Goal: Task Accomplishment & Management: Use online tool/utility

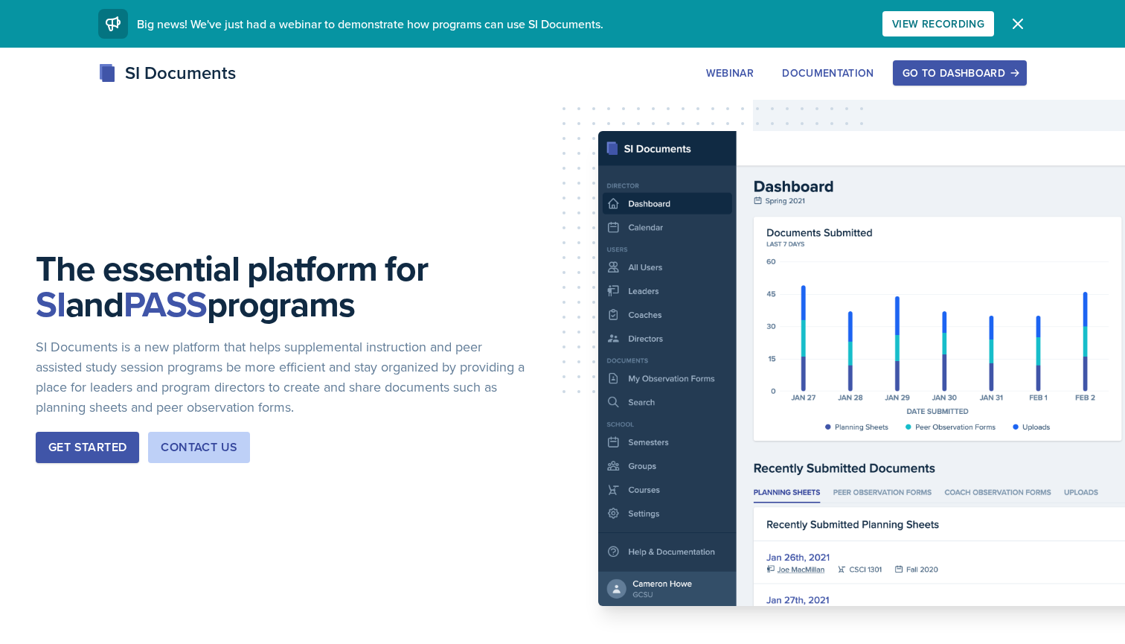
click at [974, 74] on div "Go to Dashboard" at bounding box center [960, 73] width 115 height 12
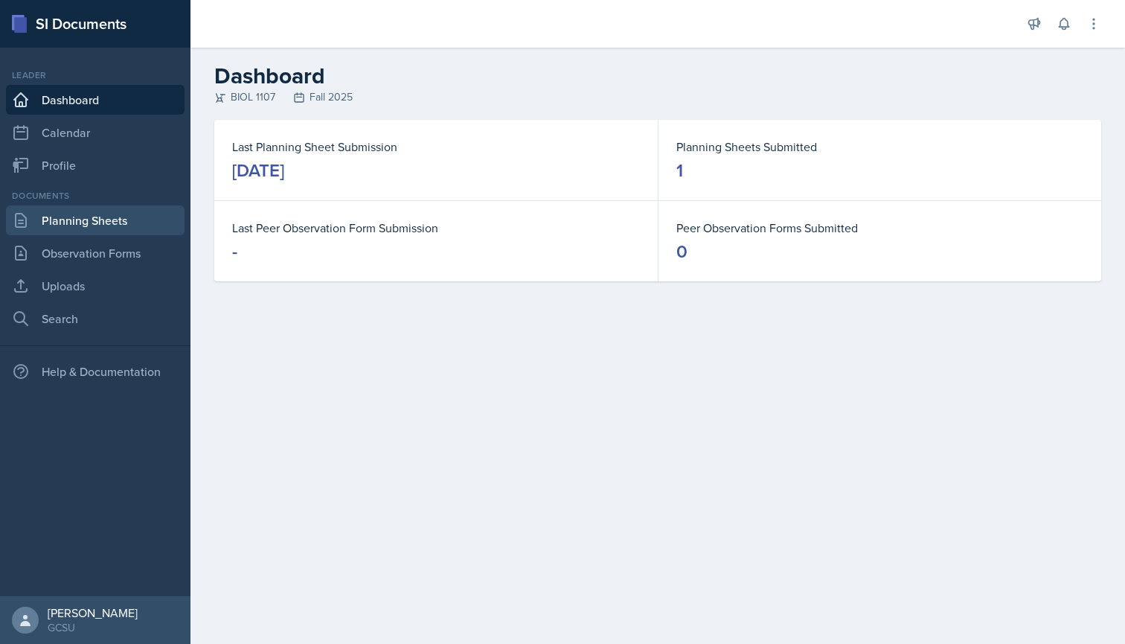
click at [115, 224] on link "Planning Sheets" at bounding box center [95, 220] width 179 height 30
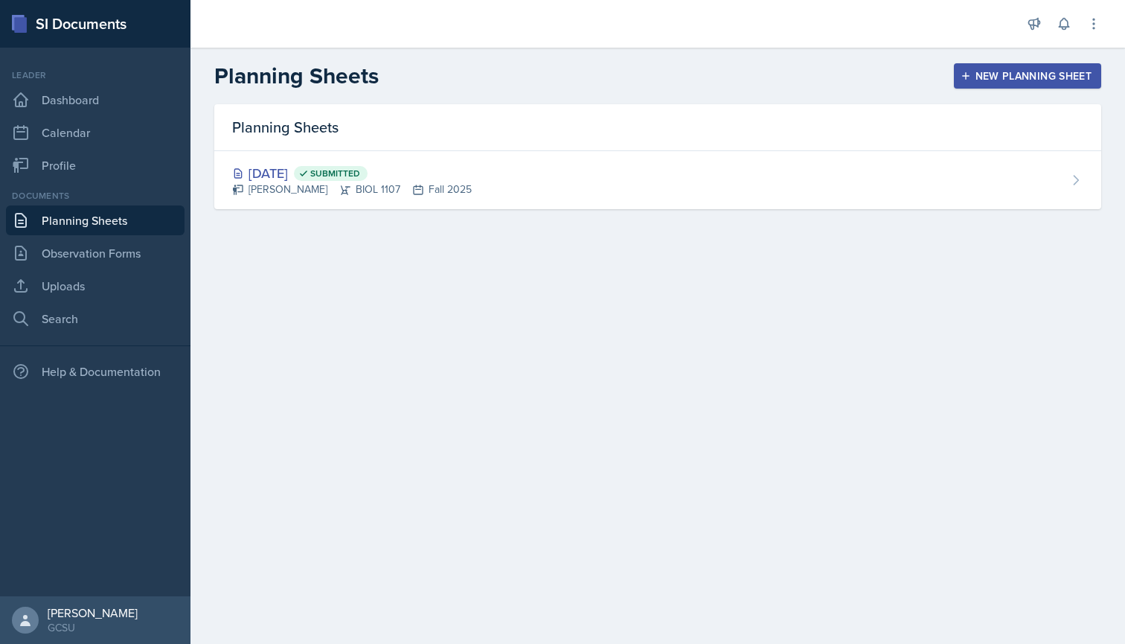
click at [994, 78] on div "New Planning Sheet" at bounding box center [1028, 76] width 128 height 12
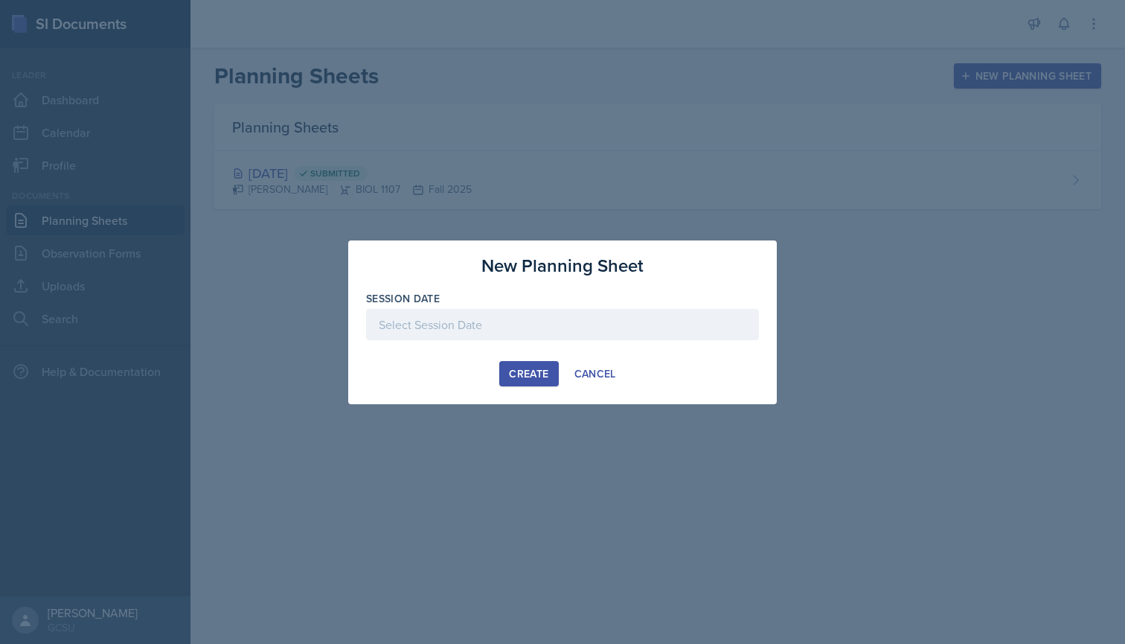
click at [462, 327] on div at bounding box center [562, 324] width 393 height 31
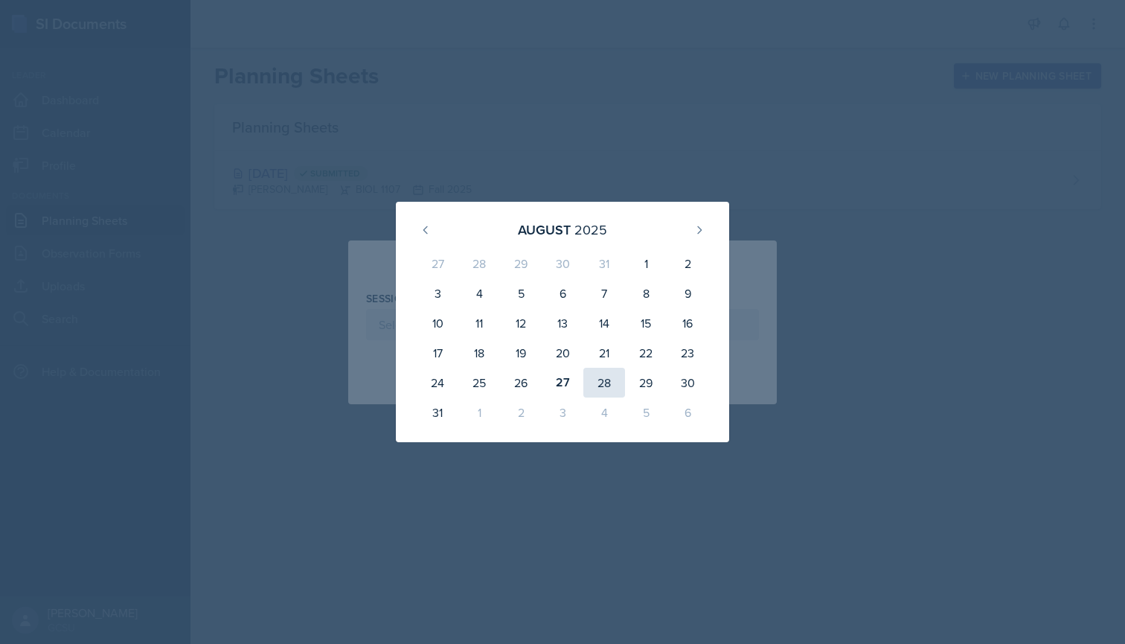
click at [610, 379] on div "28" at bounding box center [605, 383] width 42 height 30
type input "[DATE]"
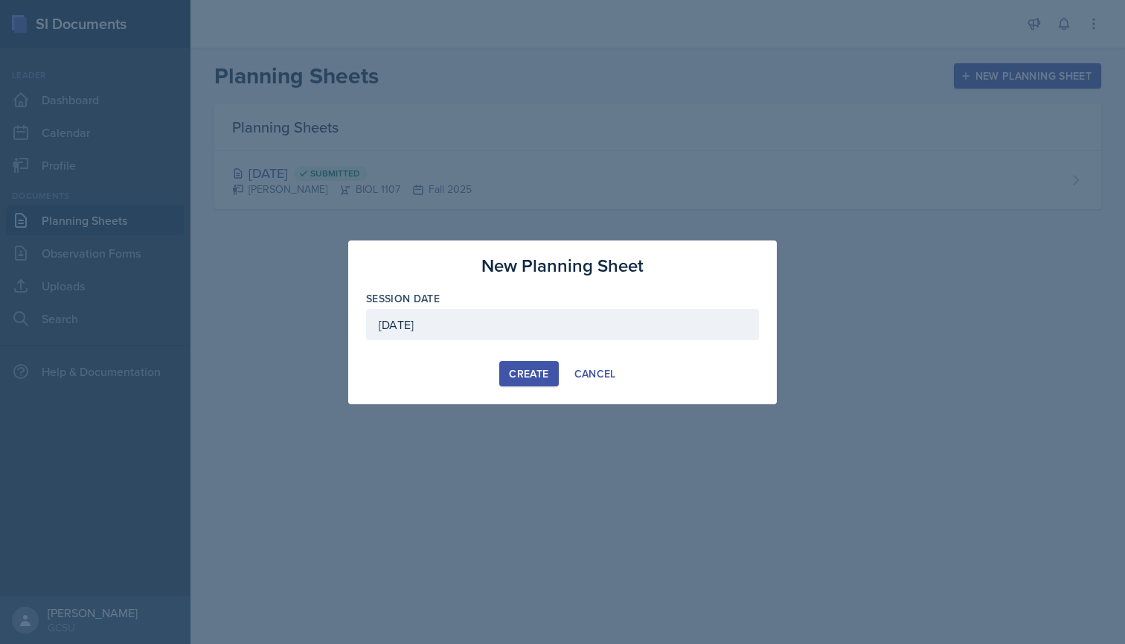
click at [531, 372] on div "Create" at bounding box center [528, 374] width 39 height 12
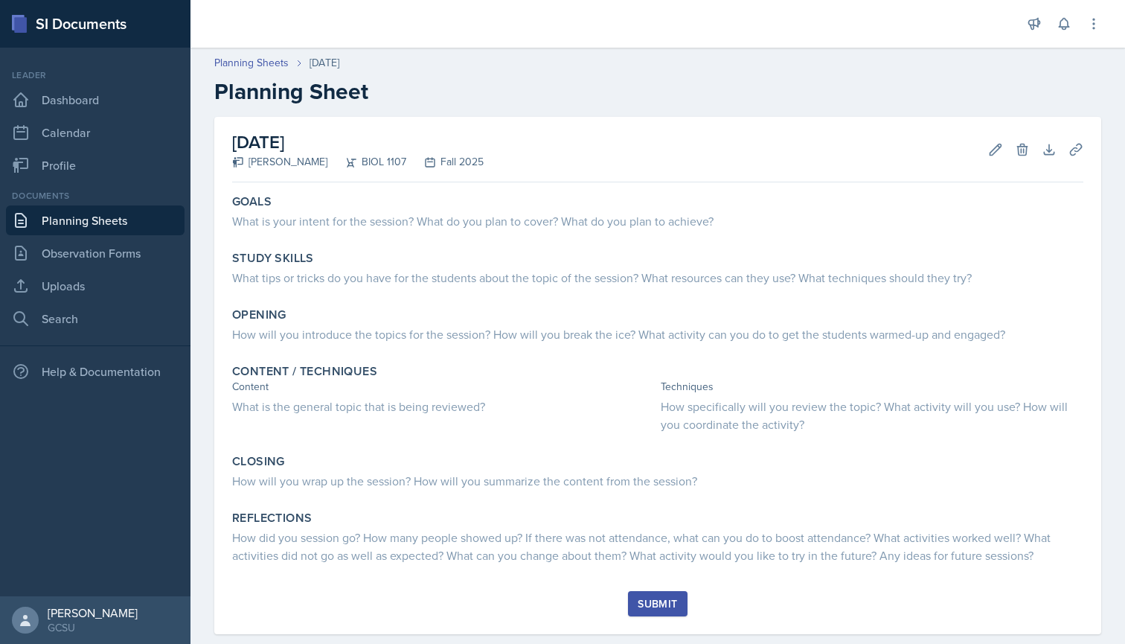
click at [147, 220] on link "Planning Sheets" at bounding box center [95, 220] width 179 height 30
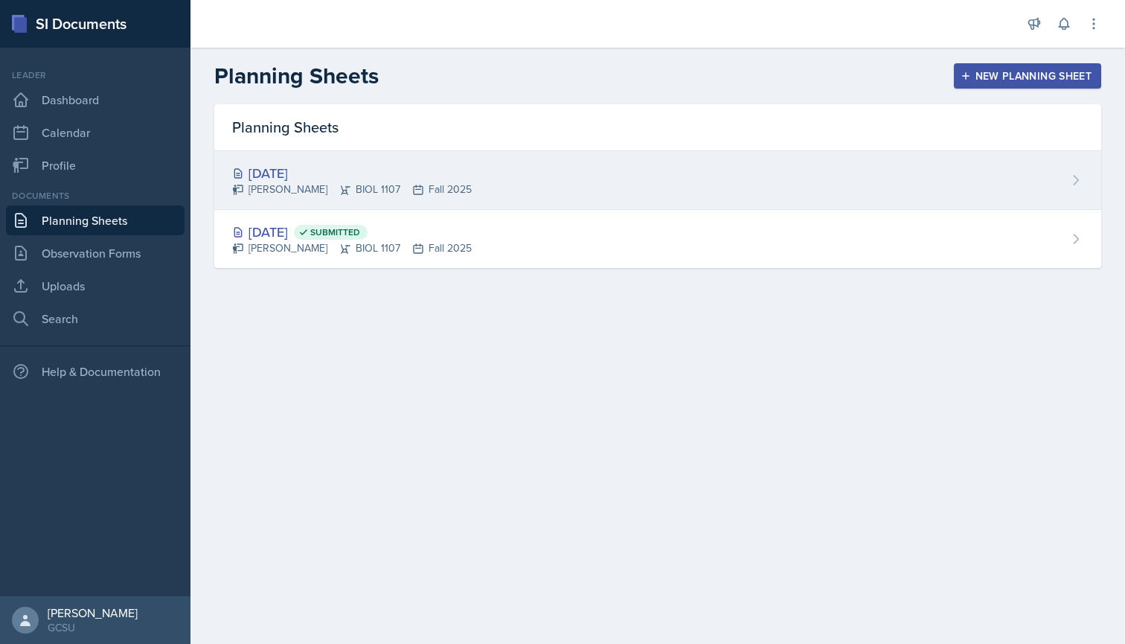
click at [412, 185] on div "[PERSON_NAME] BIOL 1107 Fall 2025" at bounding box center [352, 190] width 240 height 16
